Goal: Information Seeking & Learning: Learn about a topic

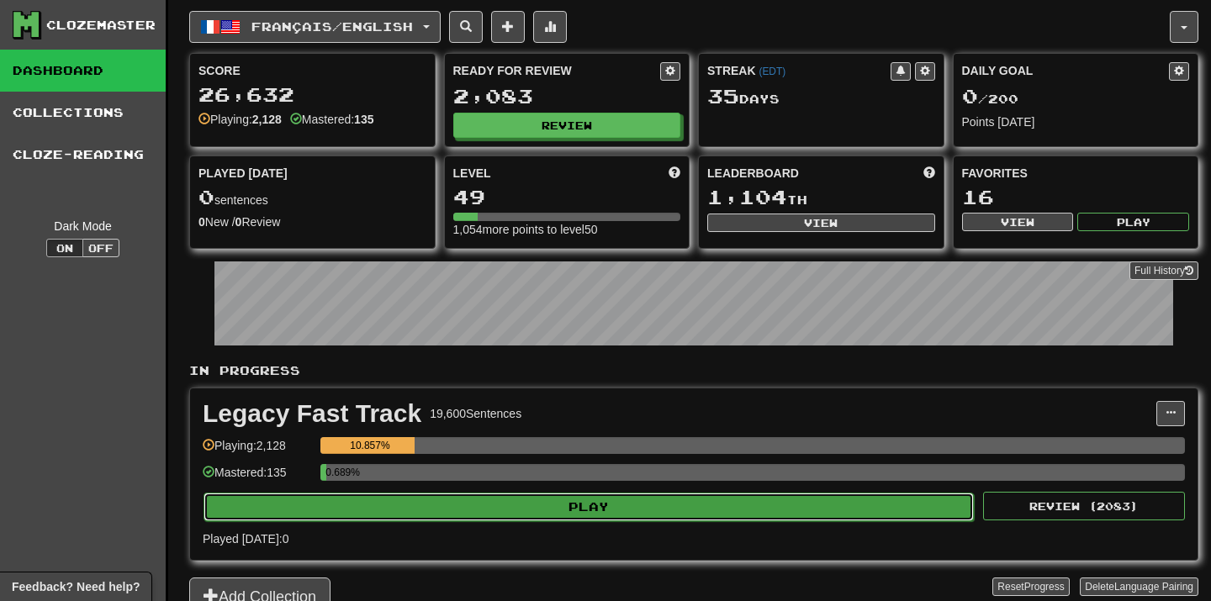
click at [674, 510] on button "Play" at bounding box center [589, 507] width 770 height 29
select select "**"
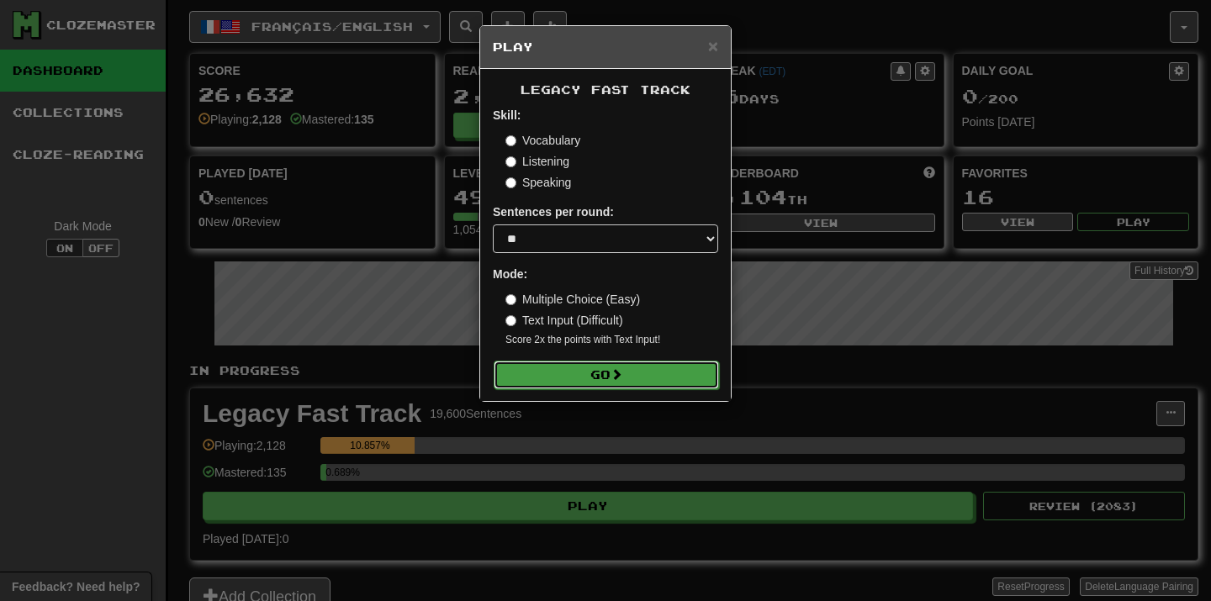
click at [654, 375] on button "Go" at bounding box center [606, 375] width 225 height 29
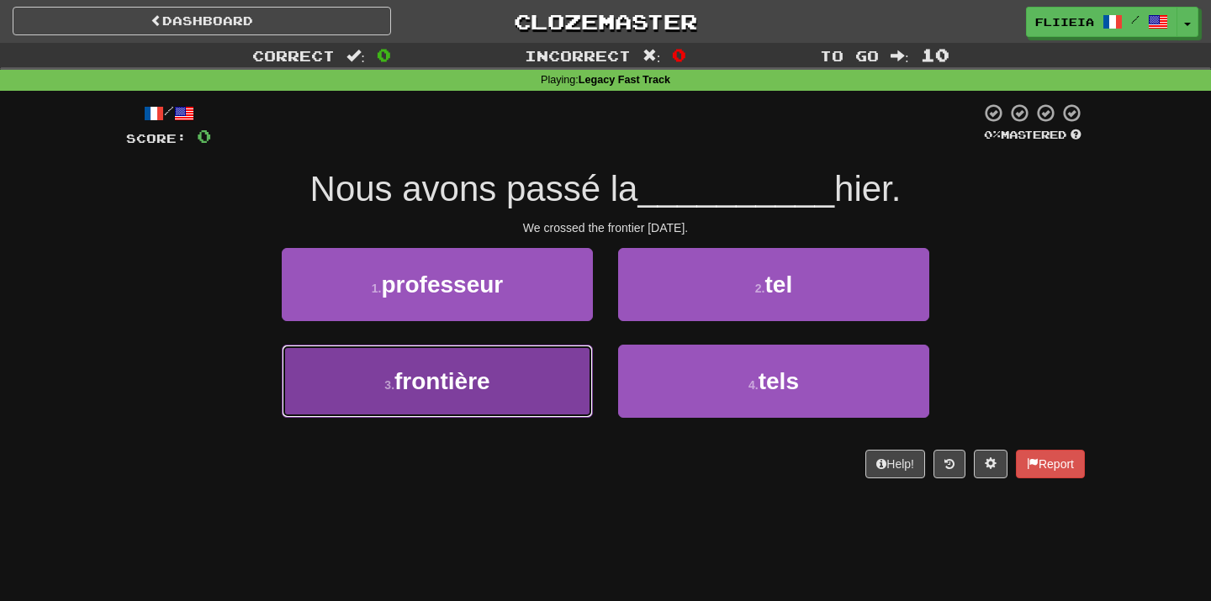
click at [433, 403] on button "3 . frontière" at bounding box center [437, 381] width 311 height 73
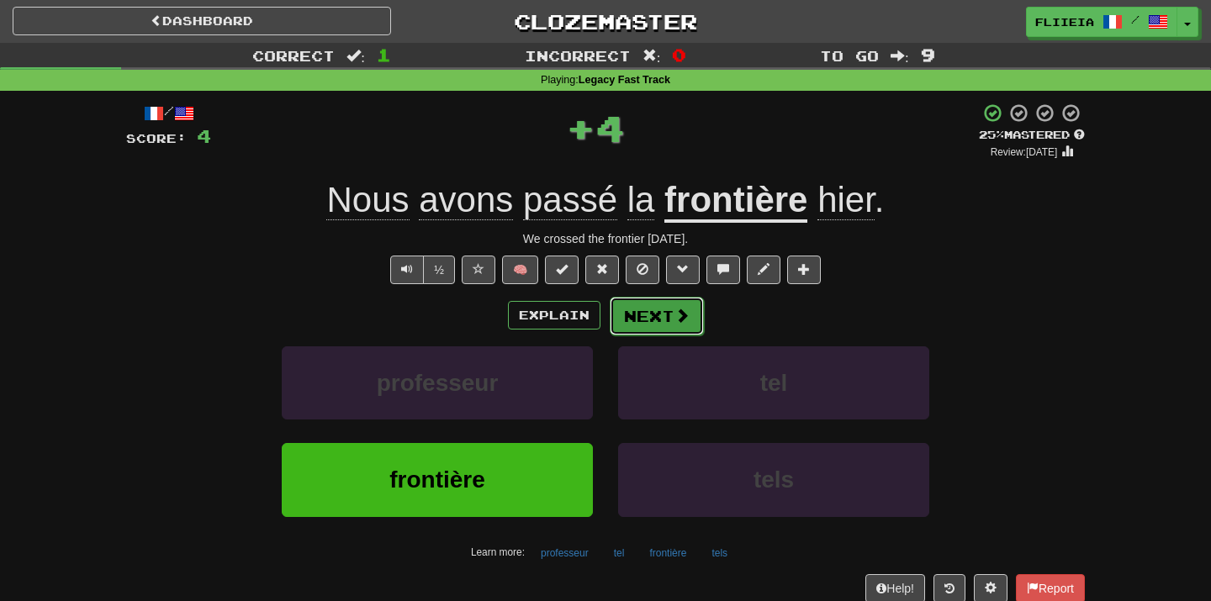
click at [639, 324] on button "Next" at bounding box center [657, 316] width 94 height 39
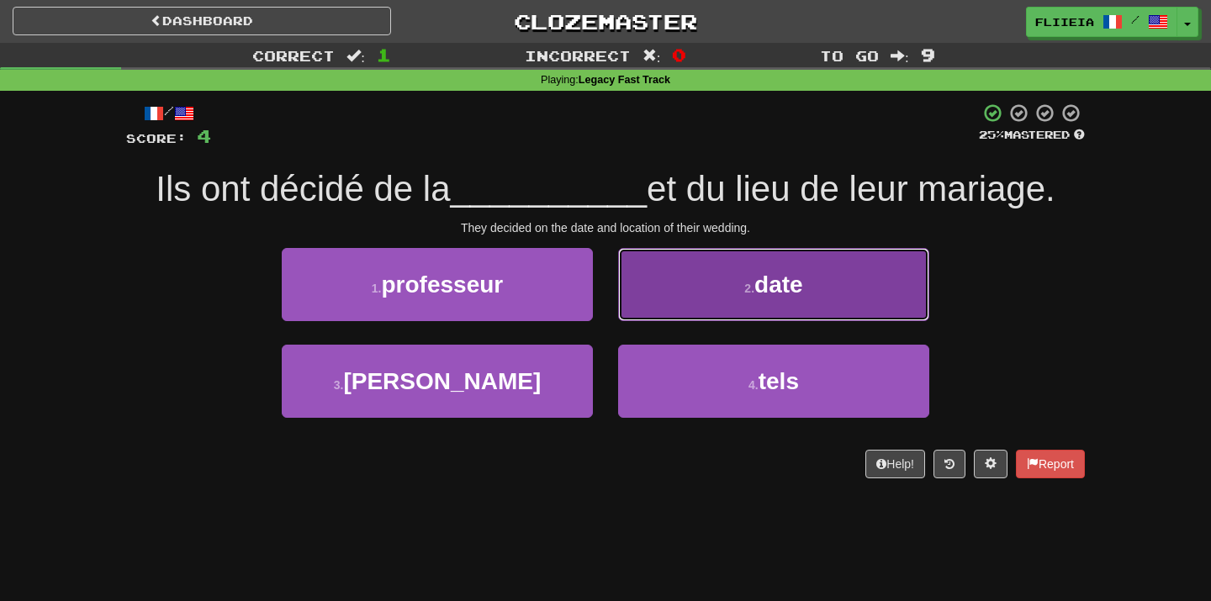
click at [689, 304] on button "2 . date" at bounding box center [773, 284] width 311 height 73
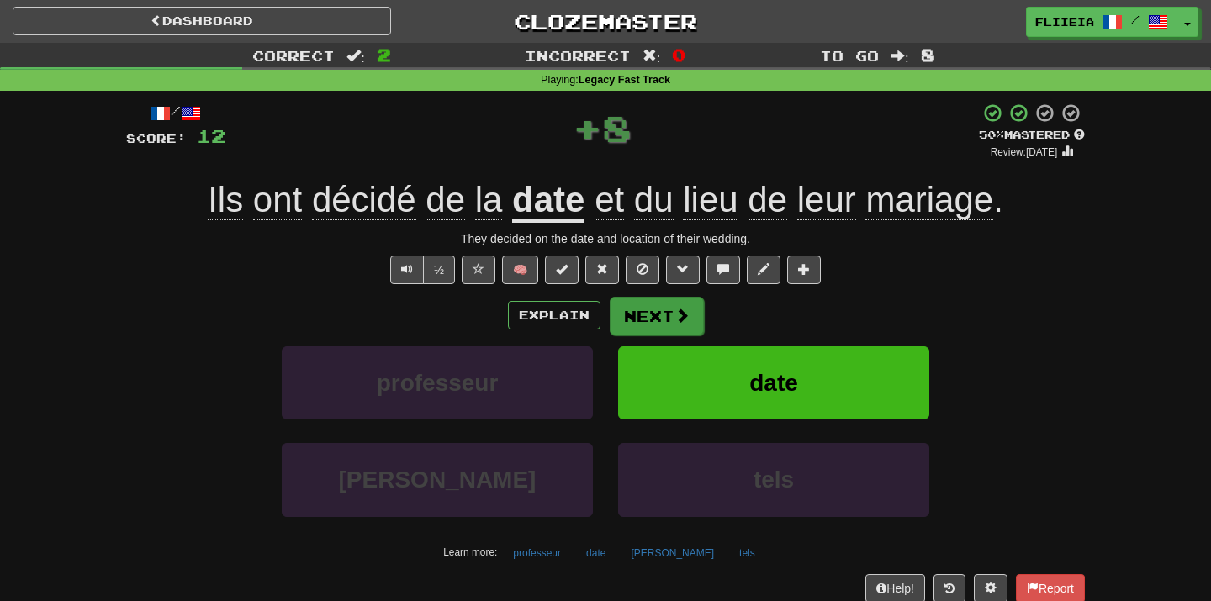
click at [685, 312] on span at bounding box center [681, 315] width 15 height 15
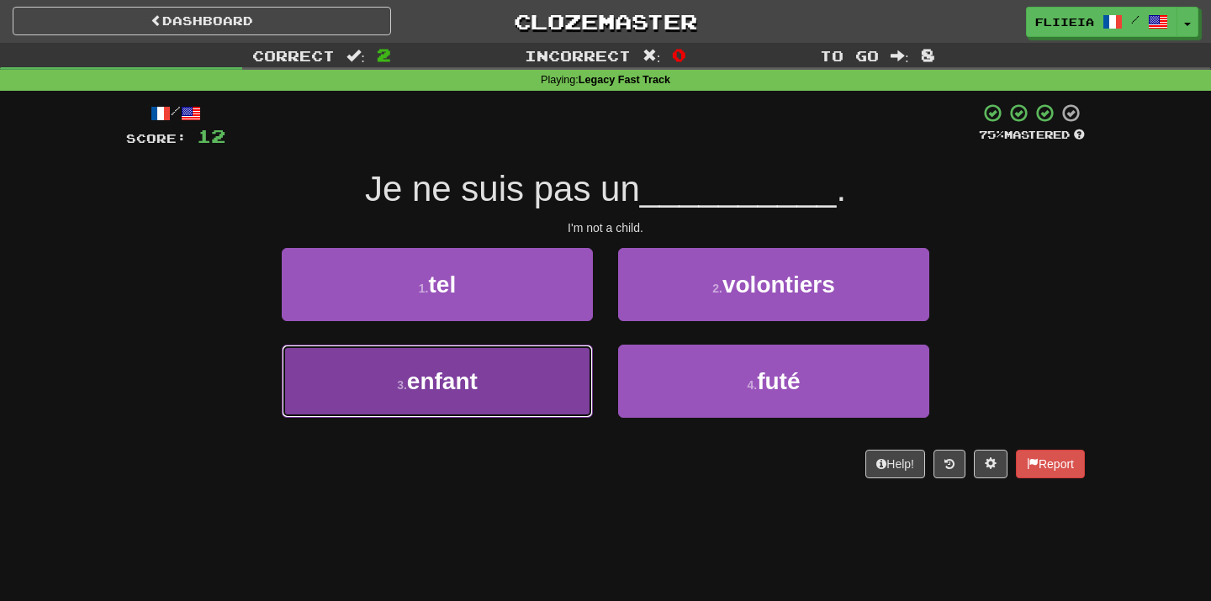
click at [528, 375] on button "3 . enfant" at bounding box center [437, 381] width 311 height 73
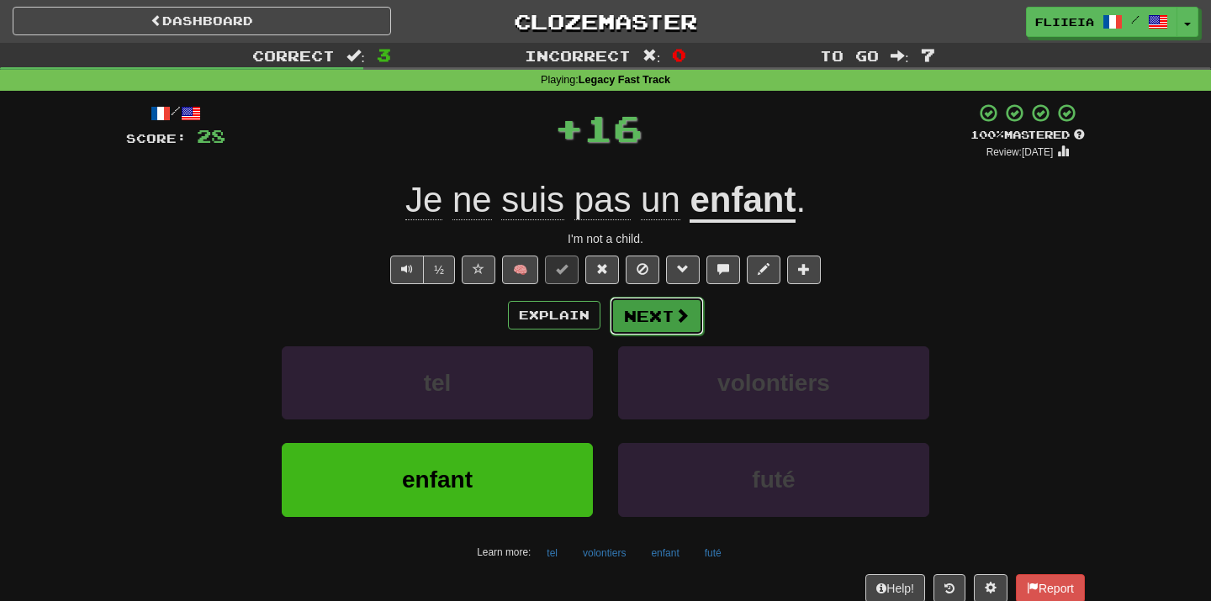
click at [637, 324] on button "Next" at bounding box center [657, 316] width 94 height 39
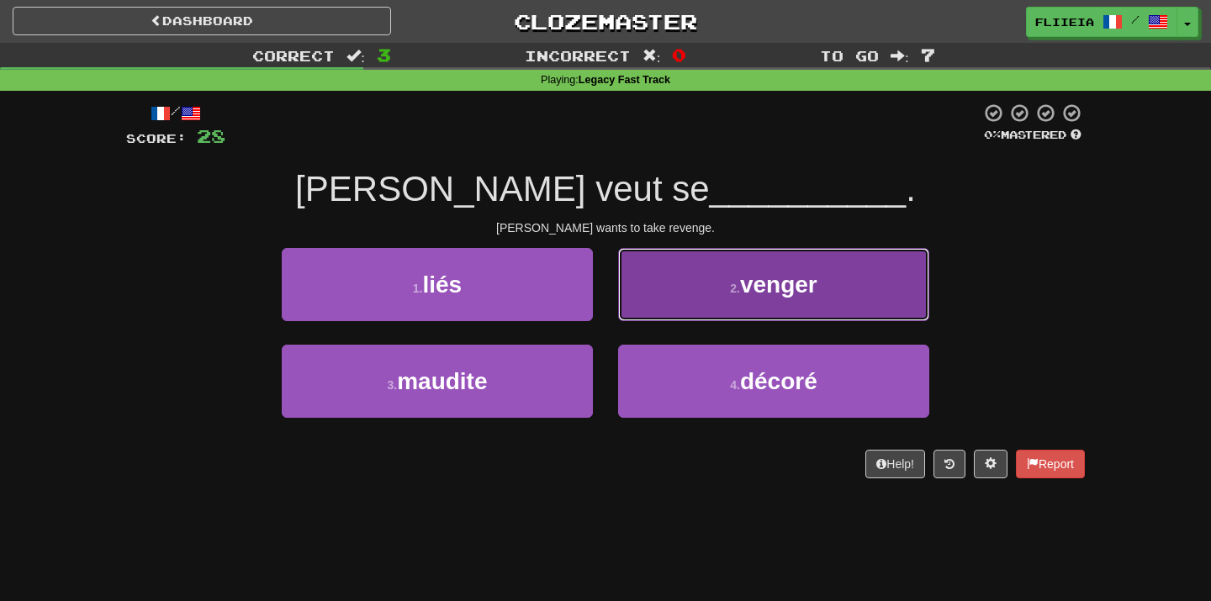
click at [671, 278] on button "2 . [GEOGRAPHIC_DATA]" at bounding box center [773, 284] width 311 height 73
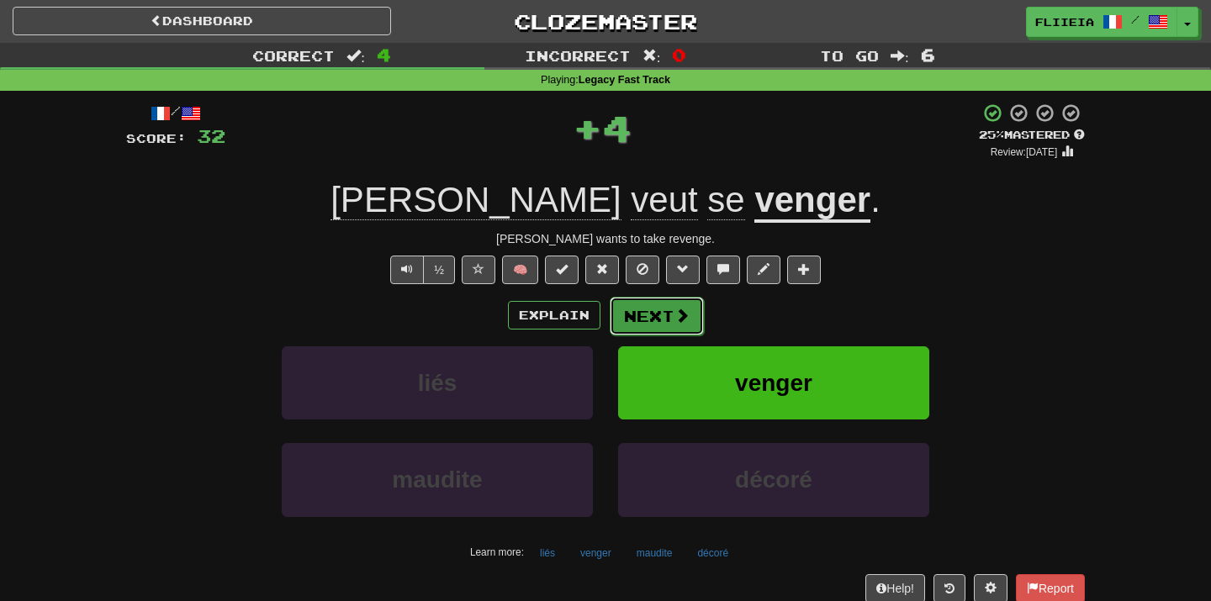
click at [653, 317] on button "Next" at bounding box center [657, 316] width 94 height 39
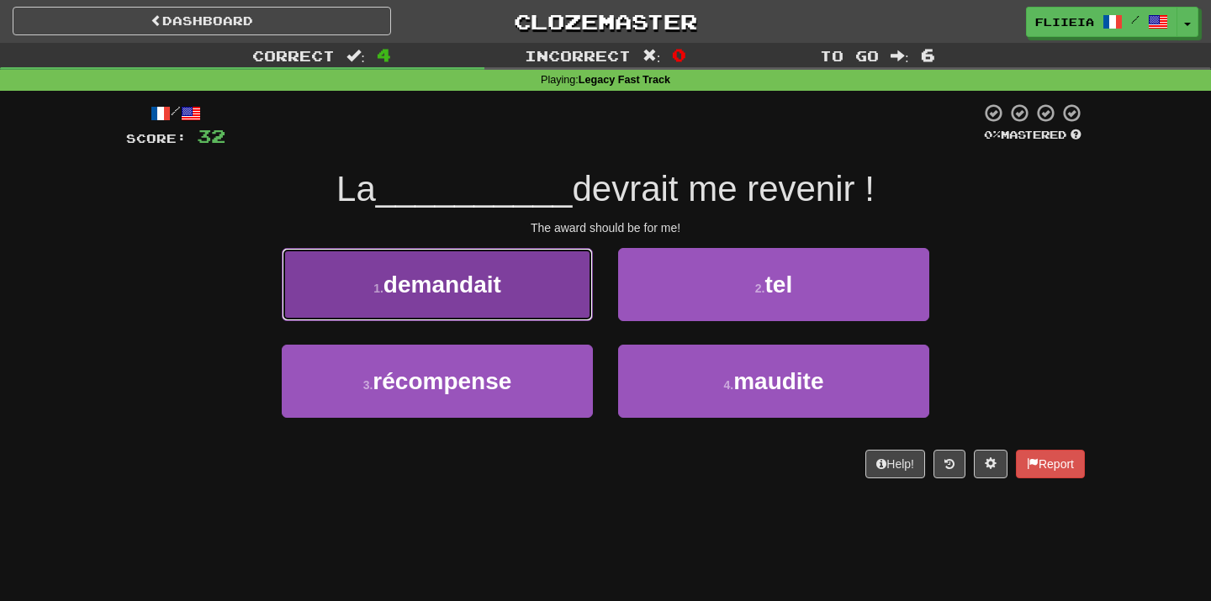
click at [552, 303] on button "1 . demandait" at bounding box center [437, 284] width 311 height 73
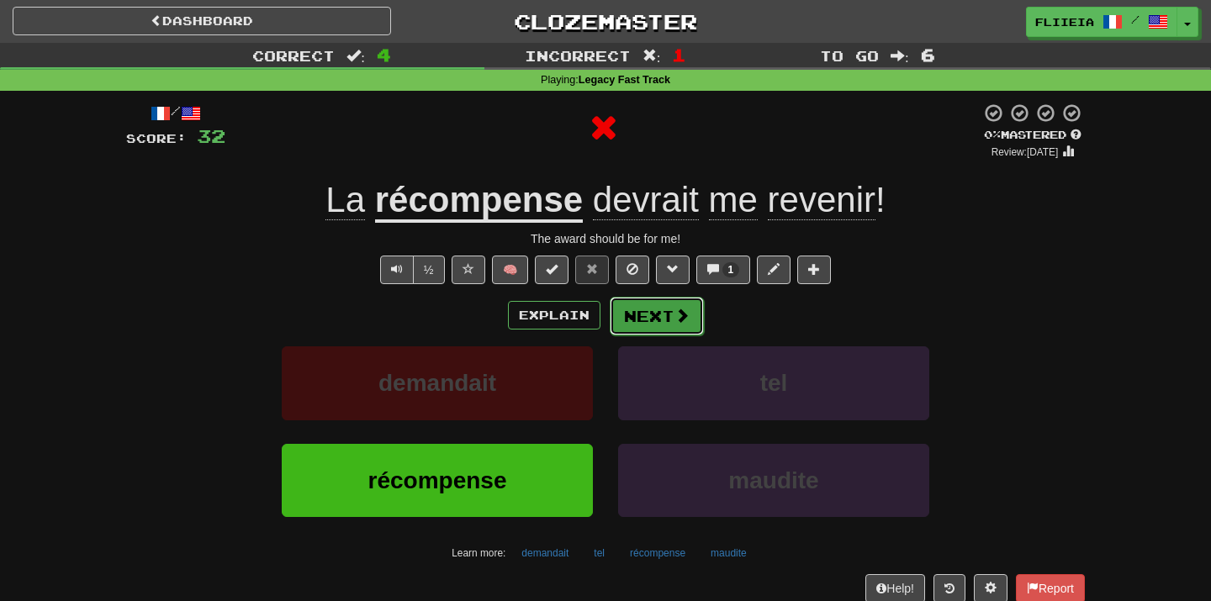
click at [665, 320] on button "Next" at bounding box center [657, 316] width 94 height 39
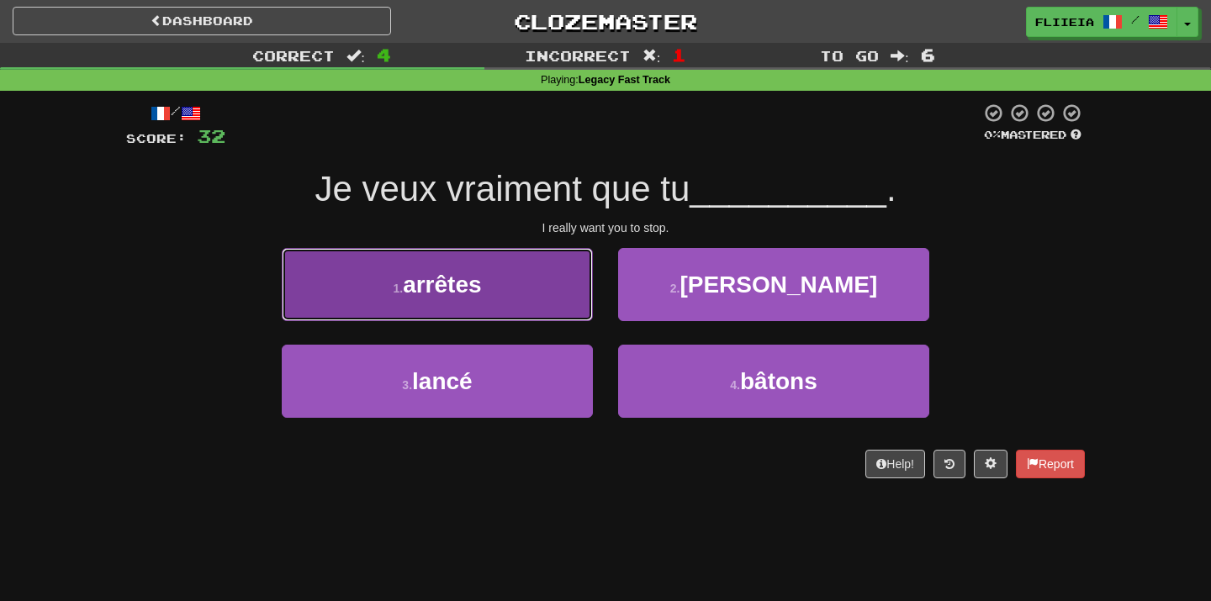
click at [567, 306] on button "1 . arrêtes" at bounding box center [437, 284] width 311 height 73
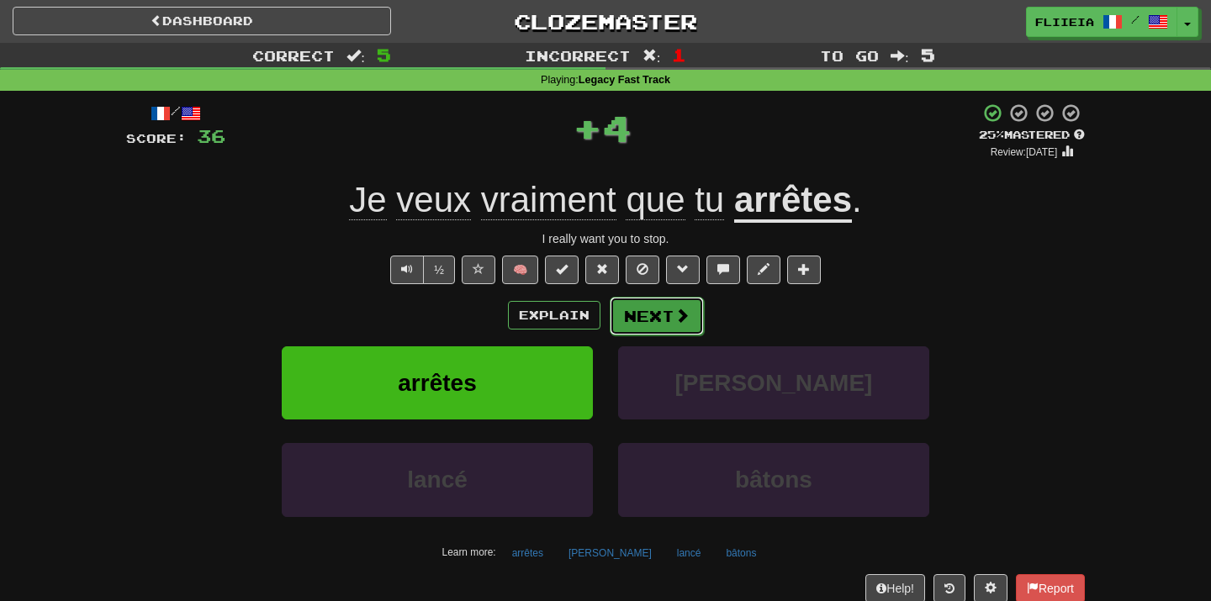
click at [663, 319] on button "Next" at bounding box center [657, 316] width 94 height 39
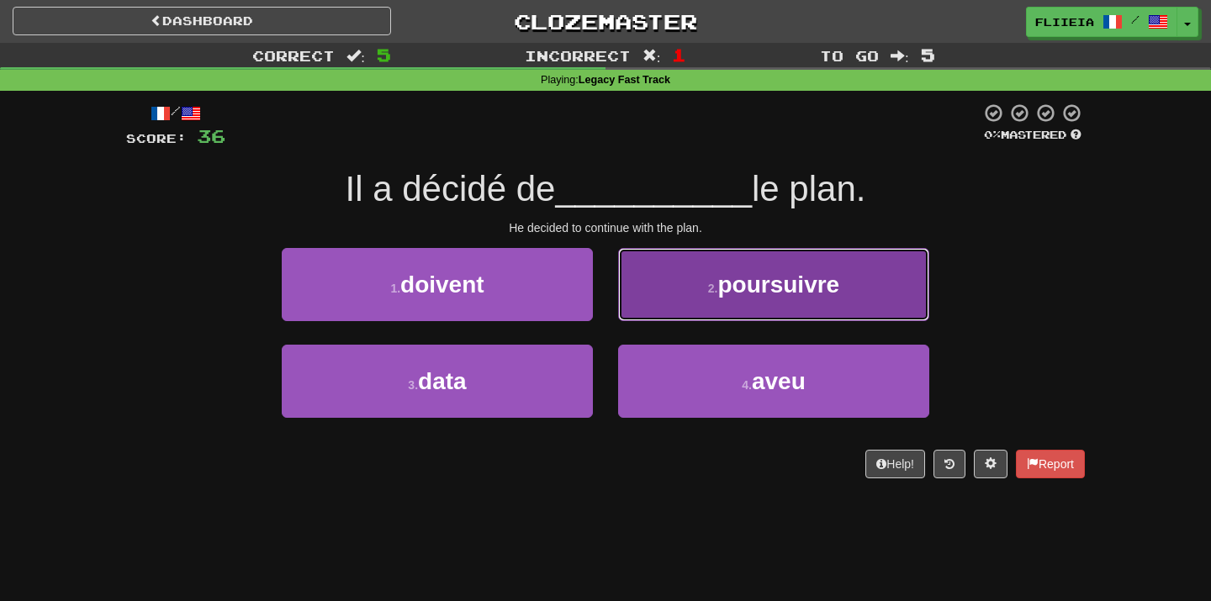
click at [629, 300] on button "2 . poursuivre" at bounding box center [773, 284] width 311 height 73
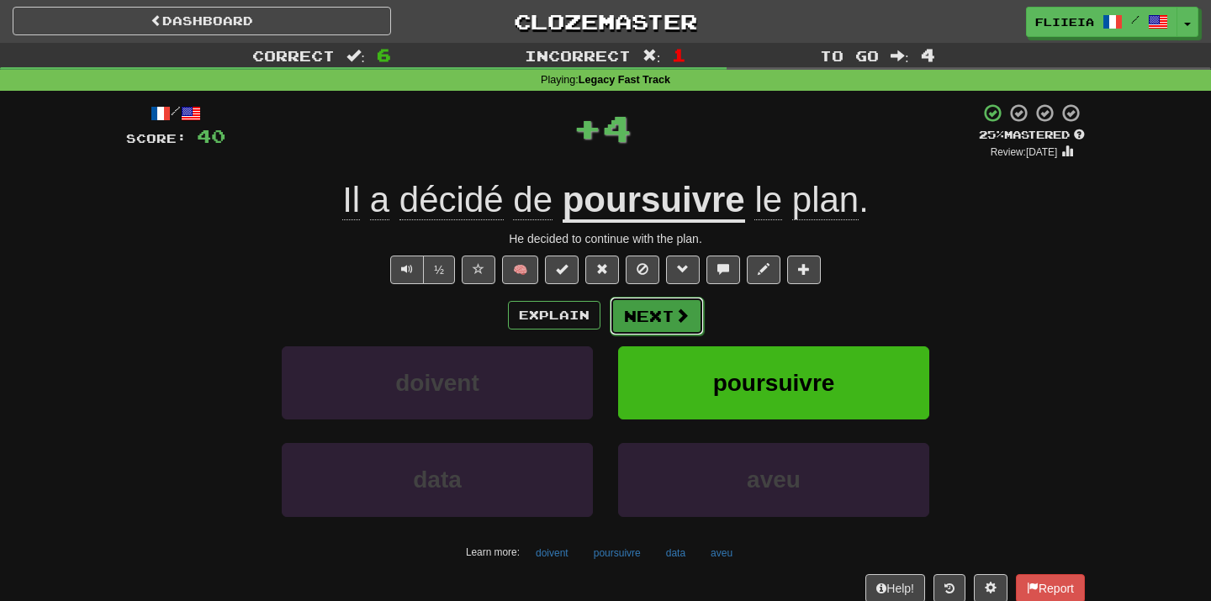
click at [647, 316] on button "Next" at bounding box center [657, 316] width 94 height 39
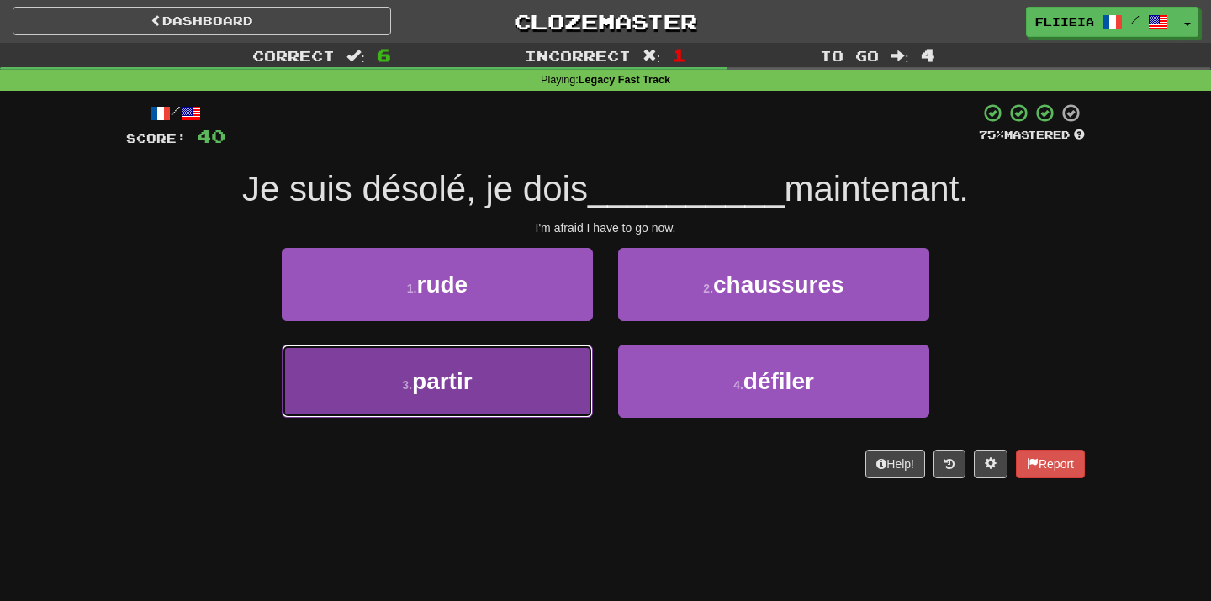
click at [512, 364] on button "3 . partir" at bounding box center [437, 381] width 311 height 73
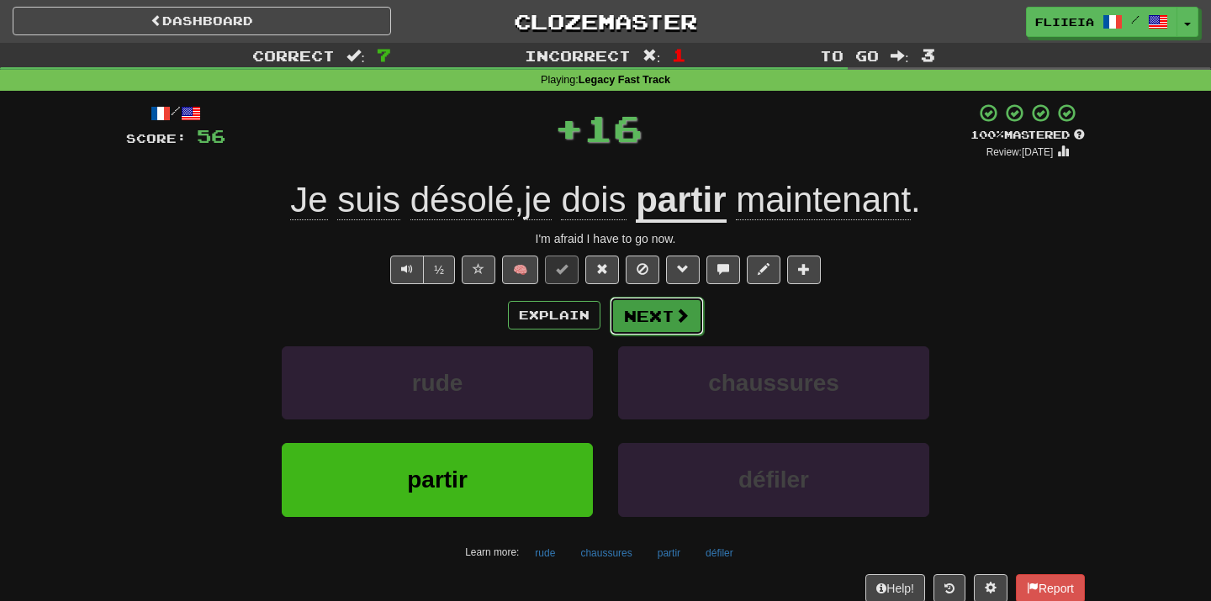
click at [661, 329] on button "Next" at bounding box center [657, 316] width 94 height 39
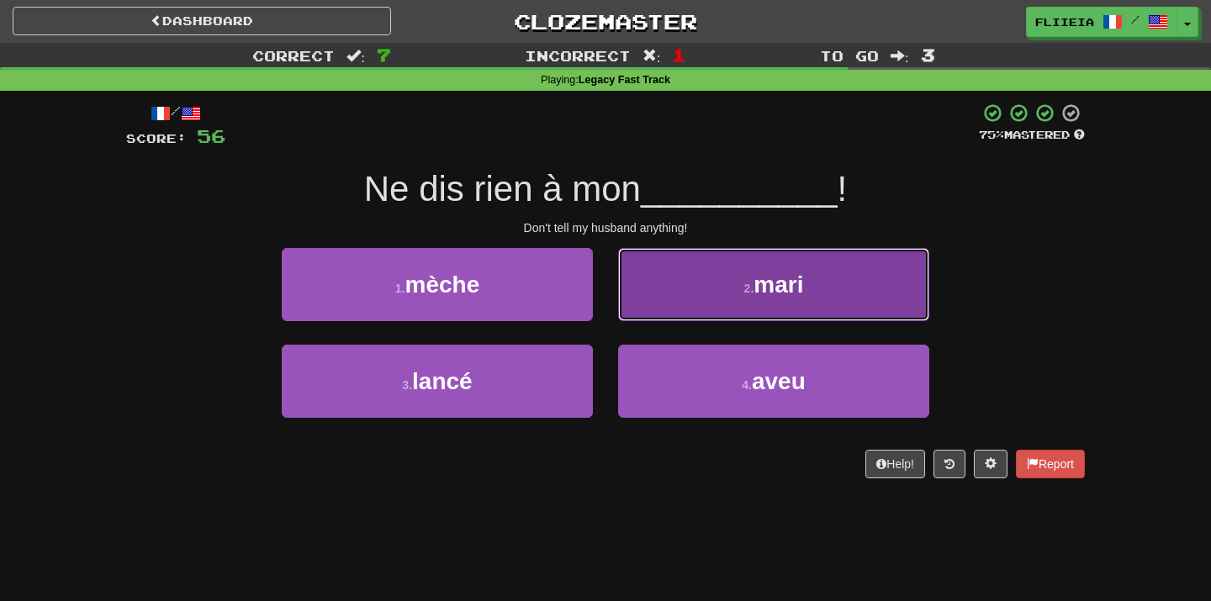
click at [668, 304] on button "2 . mari" at bounding box center [773, 284] width 311 height 73
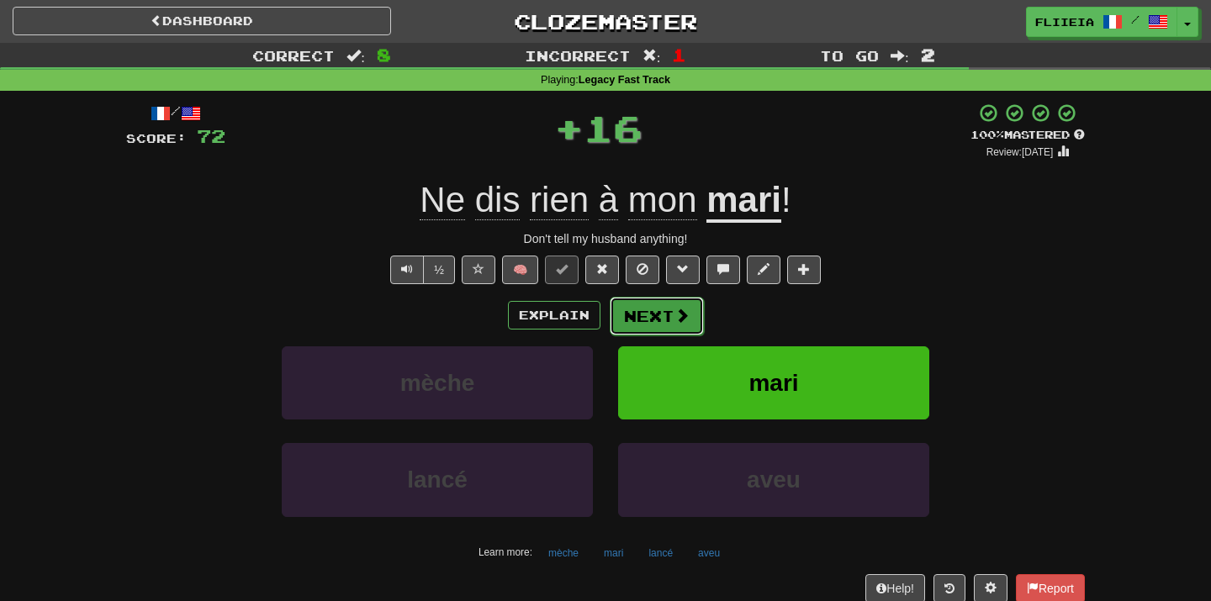
click at [677, 325] on button "Next" at bounding box center [657, 316] width 94 height 39
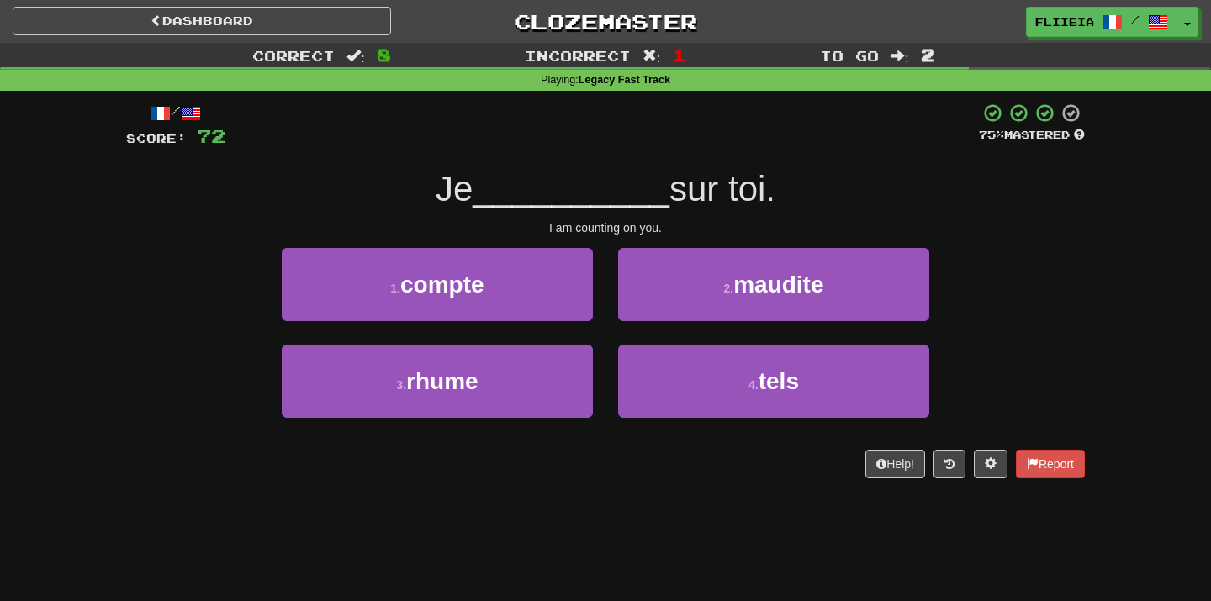
click at [591, 321] on div "1 . compte" at bounding box center [437, 296] width 336 height 97
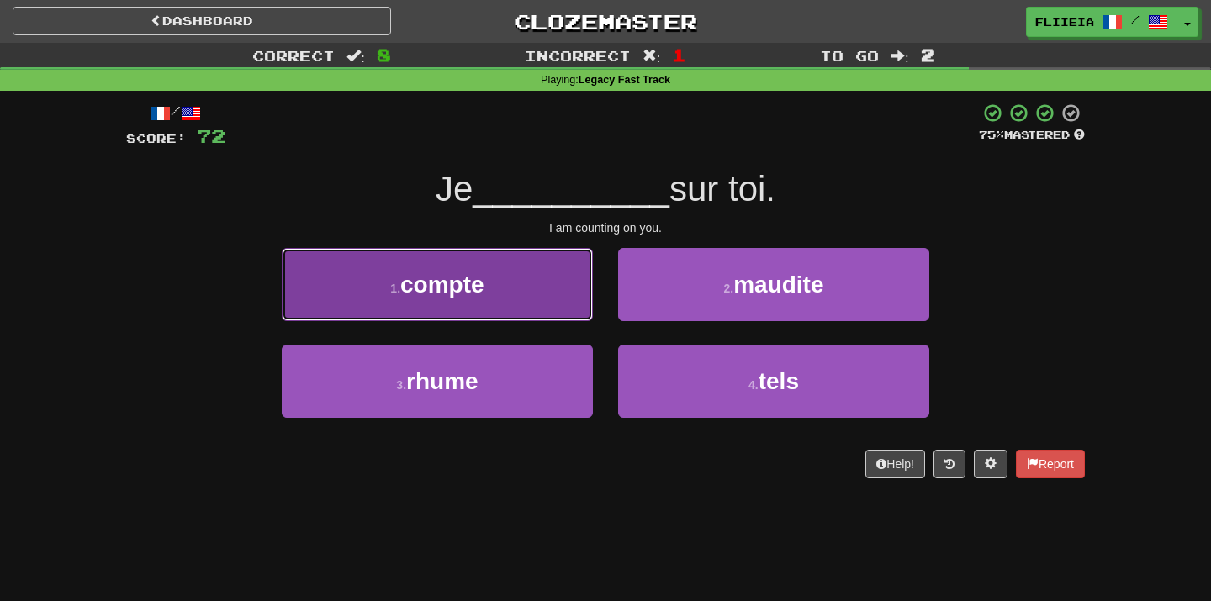
click at [531, 280] on button "1 . compte" at bounding box center [437, 284] width 311 height 73
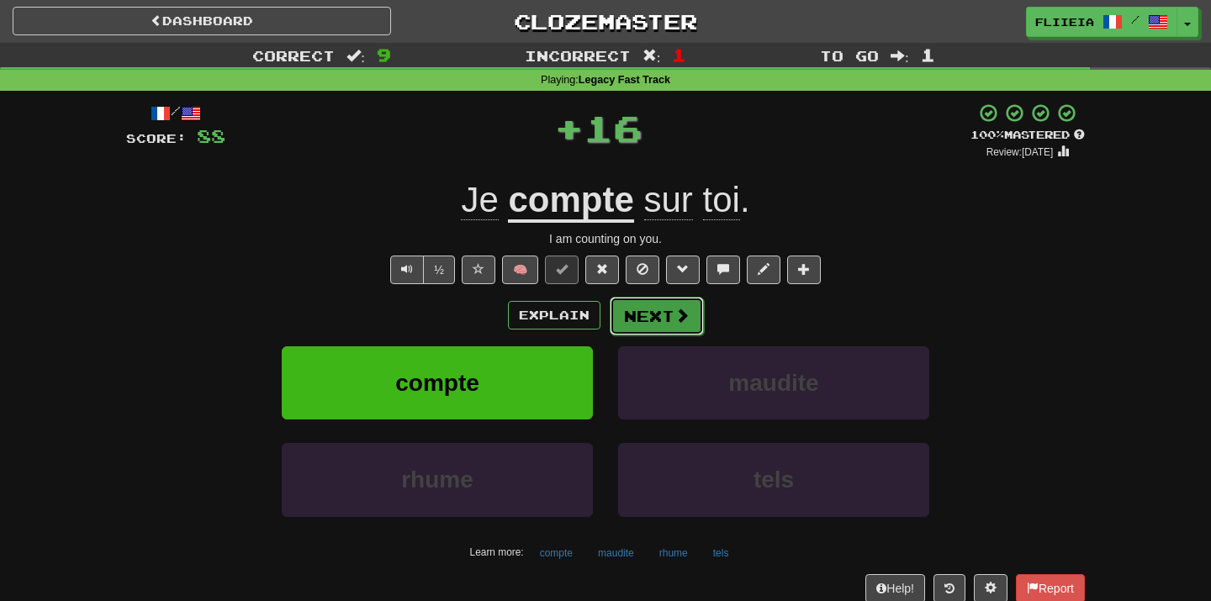
click at [658, 331] on button "Next" at bounding box center [657, 316] width 94 height 39
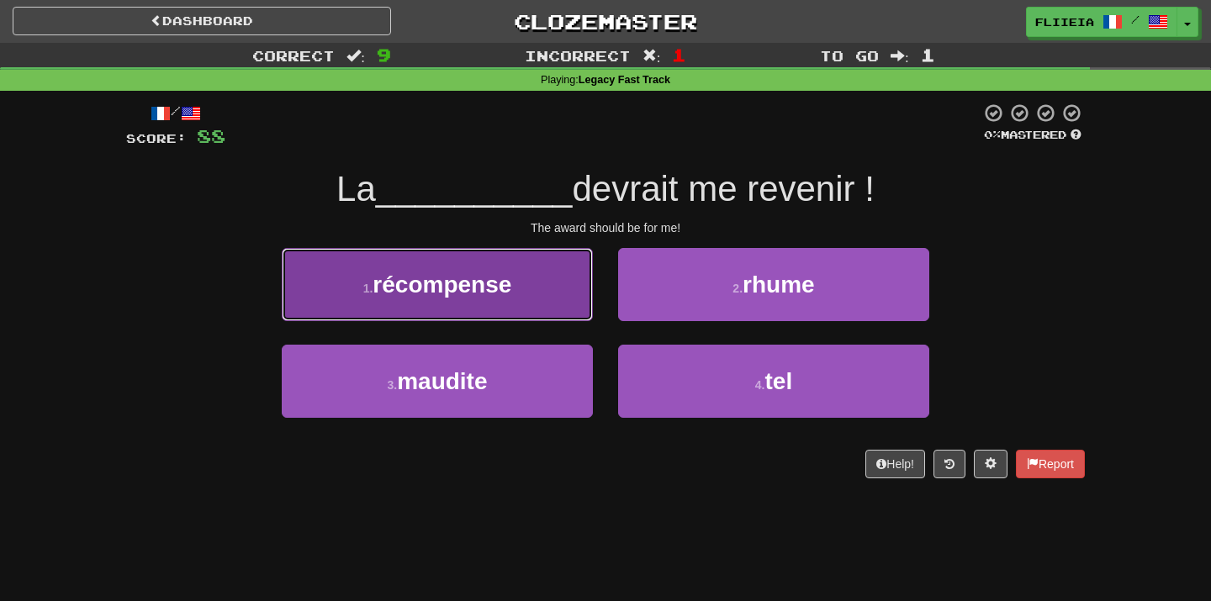
click at [553, 299] on button "1 . récompense" at bounding box center [437, 284] width 311 height 73
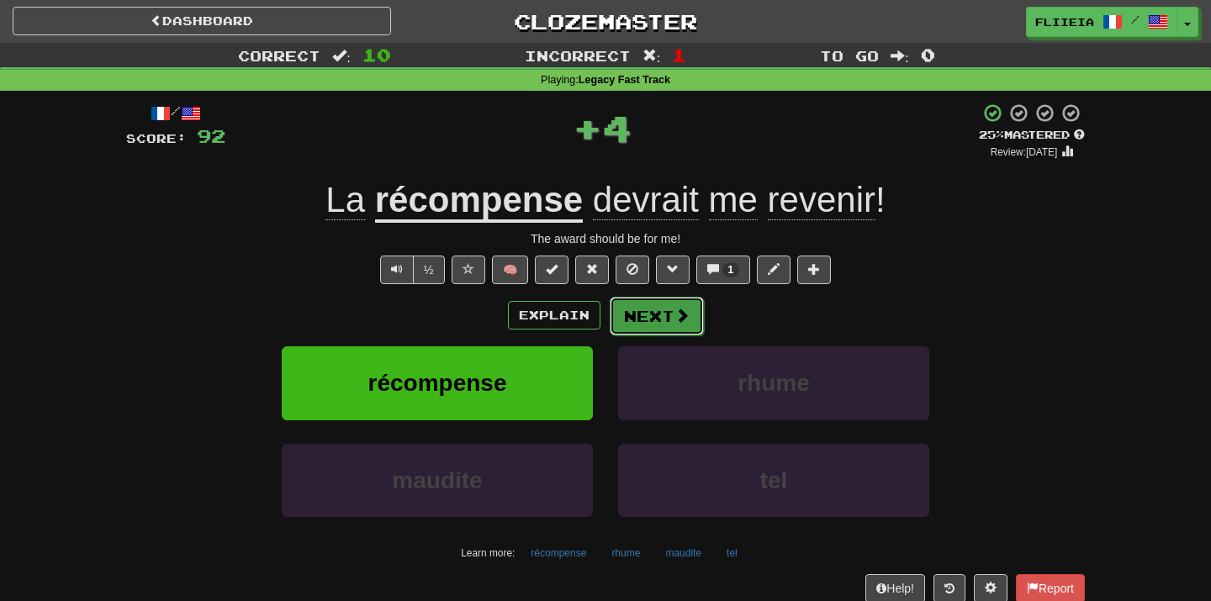
click at [662, 328] on button "Next" at bounding box center [657, 316] width 94 height 39
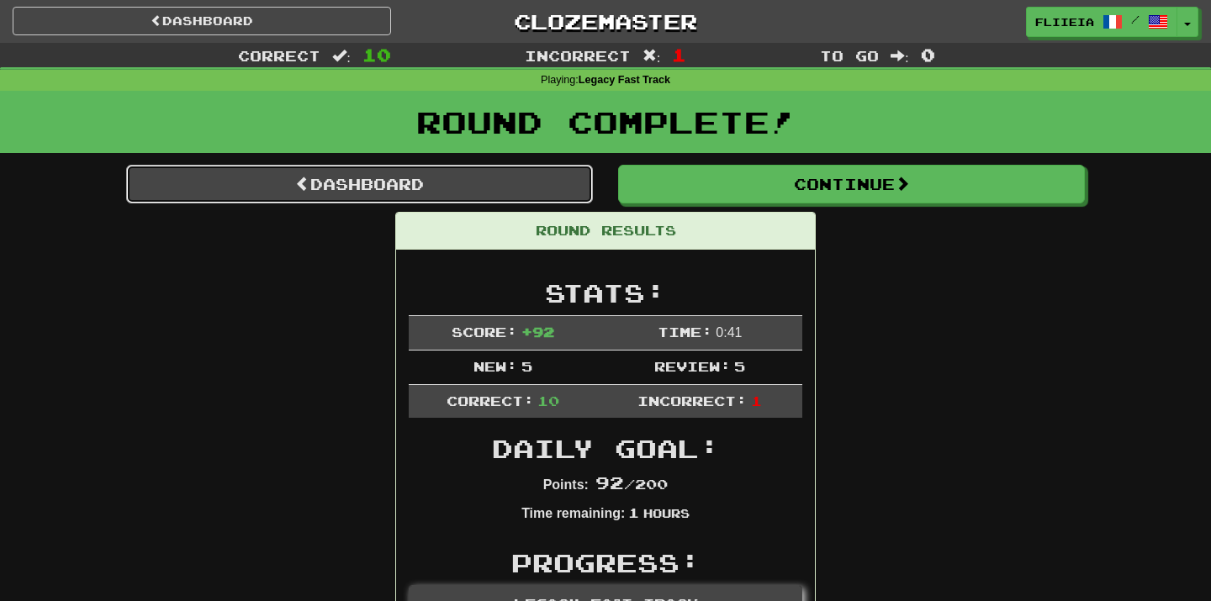
click at [475, 184] on link "Dashboard" at bounding box center [359, 184] width 467 height 39
